Goal: Find specific page/section: Find specific page/section

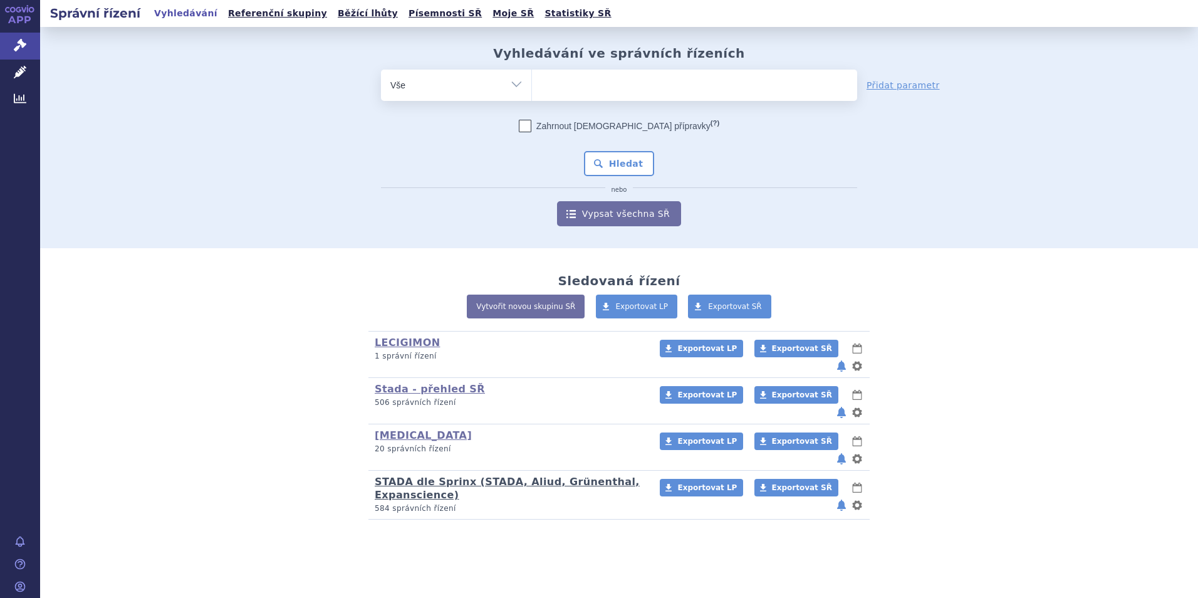
click at [406, 476] on link "STADA dle Sprinx (STADA, Aliud, Grünenthal, Expanscience)" at bounding box center [507, 488] width 265 height 25
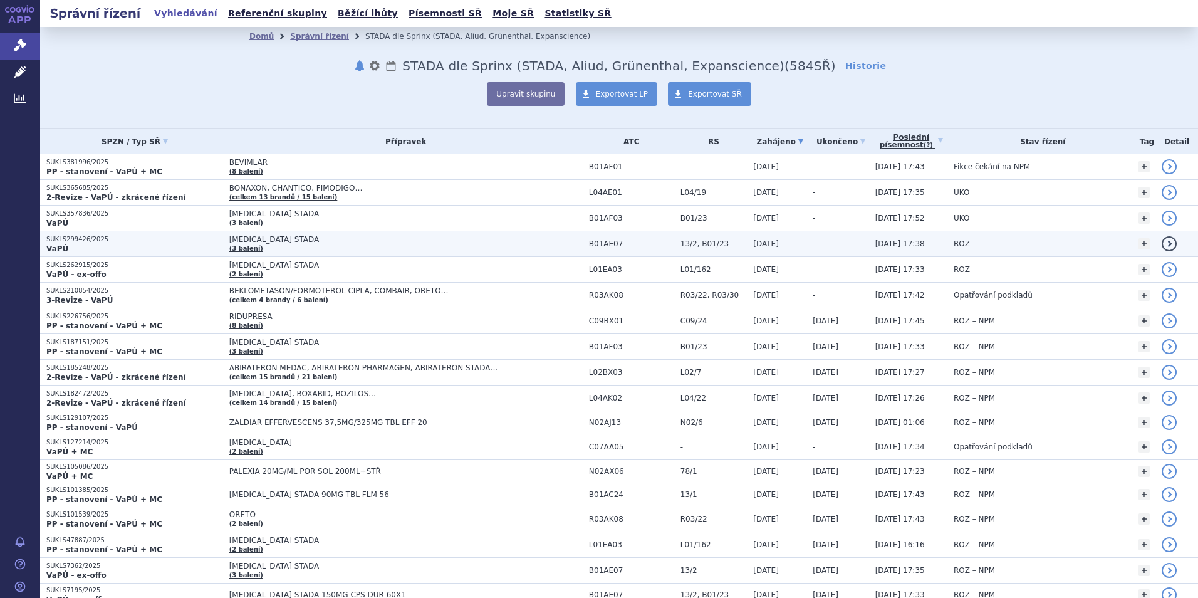
click at [237, 243] on span "[MEDICAL_DATA] STADA (3 balení)" at bounding box center [405, 244] width 353 height 18
